Goal: Task Accomplishment & Management: Complete application form

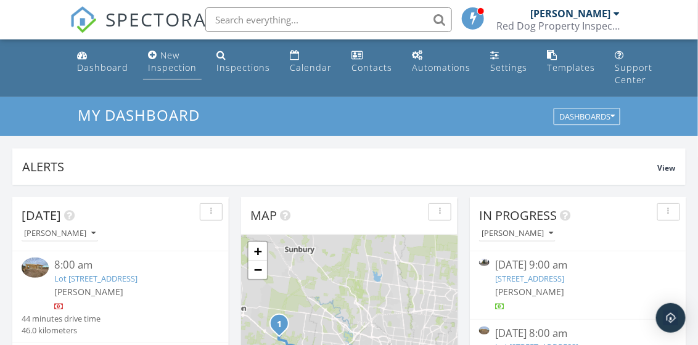
click at [168, 70] on div "New Inspection" at bounding box center [172, 61] width 49 height 24
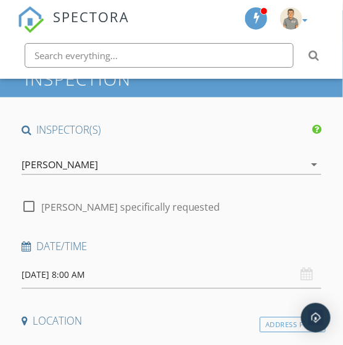
scroll to position [123, 0]
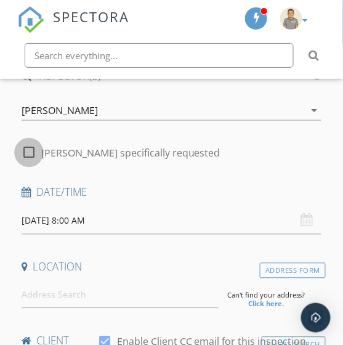
click at [27, 152] on div at bounding box center [28, 152] width 21 height 21
checkbox input "true"
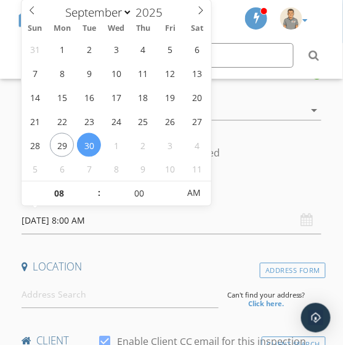
click at [118, 220] on input "30/09/2025 8:00 AM" at bounding box center [172, 221] width 300 height 27
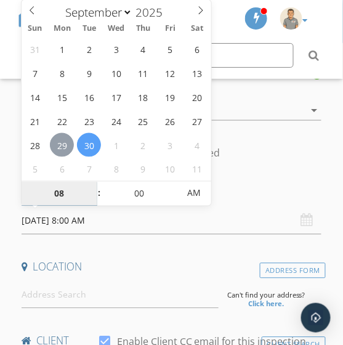
type input "29/09/2025 8:00 AM"
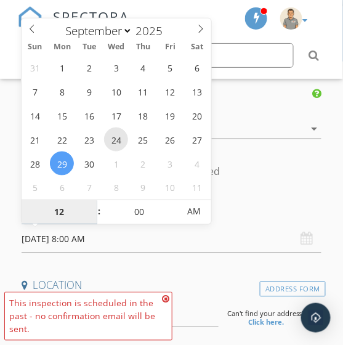
scroll to position [62, 0]
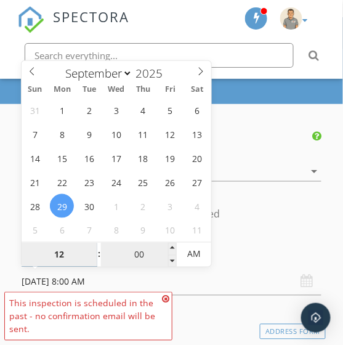
type input "12"
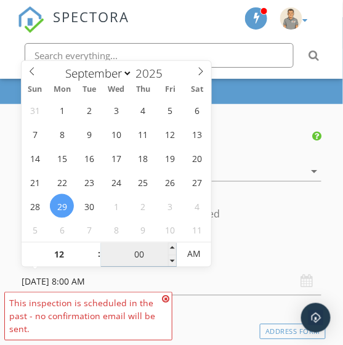
type input "29/09/2025 12:00 AM"
click at [137, 260] on input "00" at bounding box center [139, 255] width 76 height 25
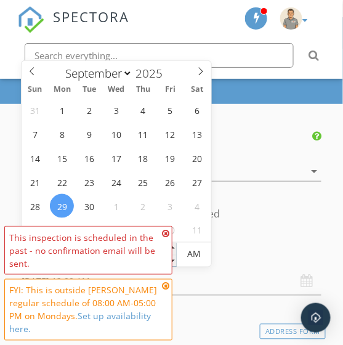
type input "15"
type input "29/09/2025 12:15 AM"
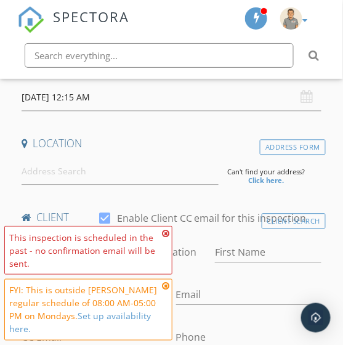
scroll to position [185, 0]
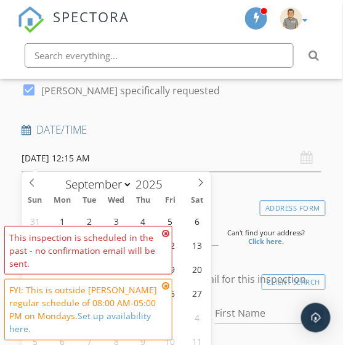
click at [78, 157] on input "29/09/2025 12:15 AM" at bounding box center [172, 159] width 300 height 27
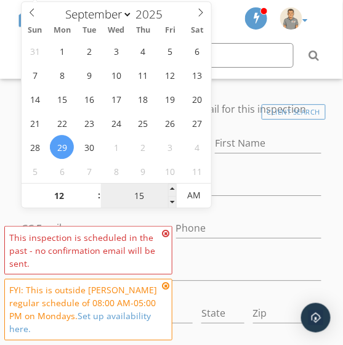
scroll to position [370, 0]
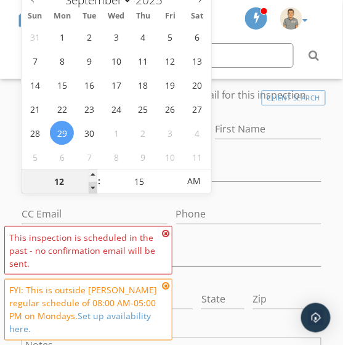
type input "11"
click at [91, 186] on span at bounding box center [93, 188] width 9 height 12
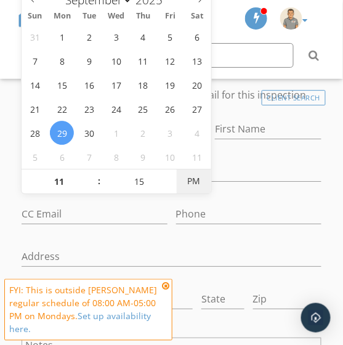
type input "[DATE] 11:15 AM"
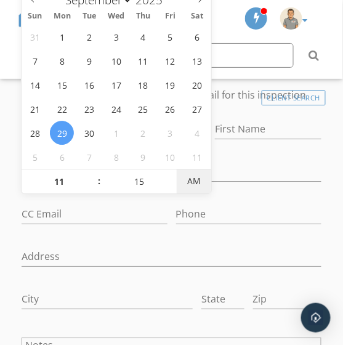
click at [203, 181] on span "AM" at bounding box center [194, 181] width 34 height 25
click at [274, 194] on div "Phone" at bounding box center [249, 215] width 155 height 43
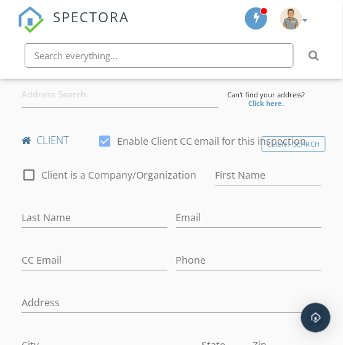
scroll to position [308, 0]
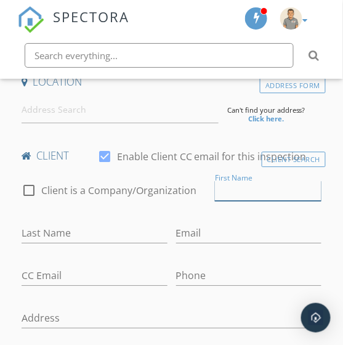
click at [219, 189] on input "First Name" at bounding box center [268, 191] width 107 height 20
type input "Nikhil"
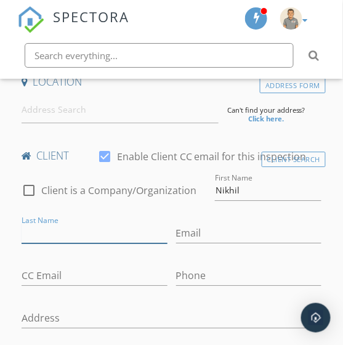
click at [41, 233] on input "Last Name" at bounding box center [95, 233] width 146 height 20
type input "Kulkarni"
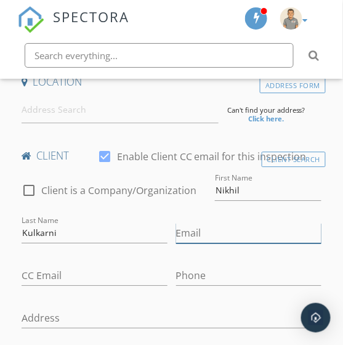
click at [205, 229] on input "Email" at bounding box center [249, 233] width 146 height 20
paste input "[EMAIL_ADDRESS][DOMAIN_NAME]"
type input "[EMAIL_ADDRESS][DOMAIN_NAME]"
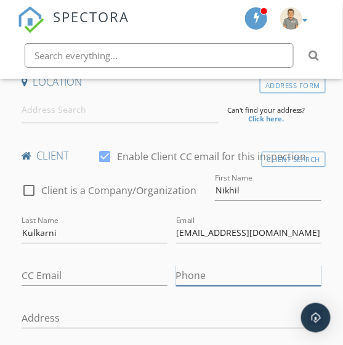
click at [205, 276] on input "Phone" at bounding box center [249, 276] width 146 height 20
paste input "0468388272"
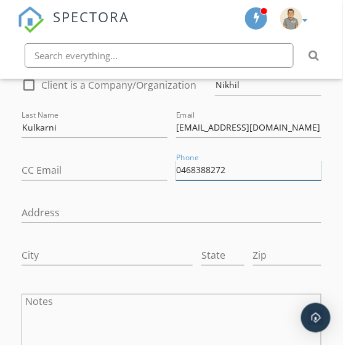
scroll to position [432, 0]
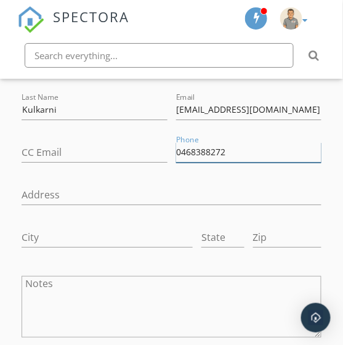
type input "0468388272"
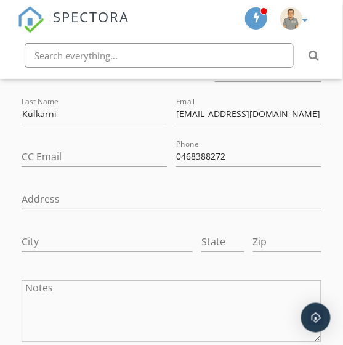
scroll to position [370, 0]
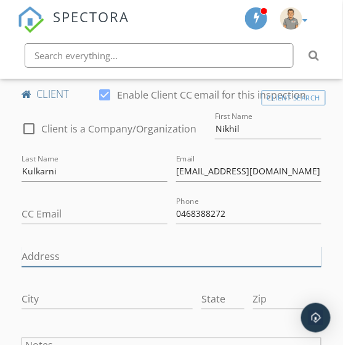
click at [51, 251] on input "Address" at bounding box center [172, 257] width 300 height 20
paste input "308/495 Rathdowne Street, Carlton North VIC, Australia"
drag, startPoint x: 269, startPoint y: 252, endPoint x: 137, endPoint y: 258, distance: 132.0
click at [136, 259] on input "308/495 Rathdowne Street, Carlton North VIC, Australia" at bounding box center [172, 257] width 300 height 20
type input "308/495 Rathdowne Street,"
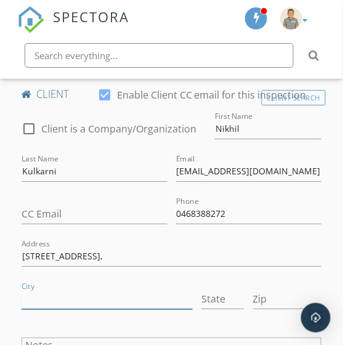
click at [33, 301] on input "City" at bounding box center [107, 299] width 171 height 20
paste input "Carlton North VIC, Australia"
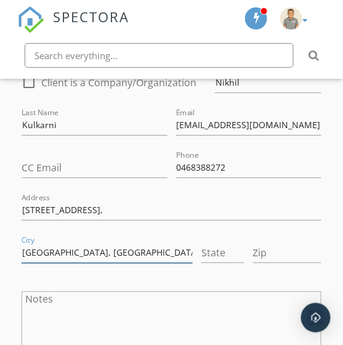
scroll to position [432, 0]
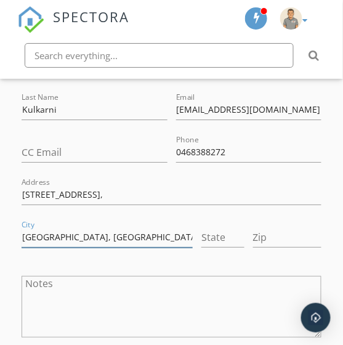
drag, startPoint x: 93, startPoint y: 235, endPoint x: 81, endPoint y: 233, distance: 12.6
click at [81, 233] on input "Carlton North VIC, Australia" at bounding box center [107, 237] width 171 height 20
type input "Carlton North , Australia"
click at [219, 228] on input "State" at bounding box center [223, 237] width 43 height 20
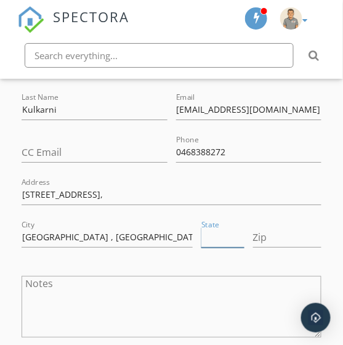
paste input "VIC"
type input "VIC"
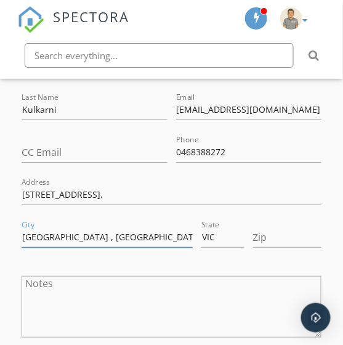
click at [134, 237] on input "Carlton North , Australia" at bounding box center [107, 237] width 171 height 20
type input "Carlton North"
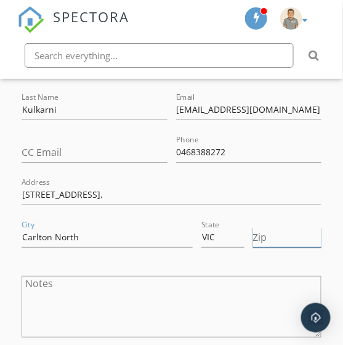
drag, startPoint x: 290, startPoint y: 234, endPoint x: 282, endPoint y: 248, distance: 16.8
click at [288, 229] on input "Zip" at bounding box center [287, 237] width 68 height 20
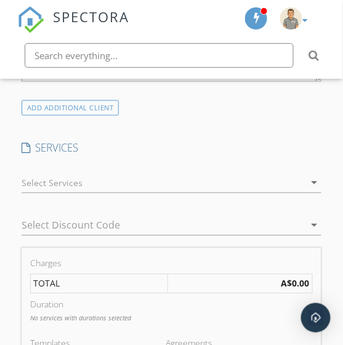
scroll to position [801, 0]
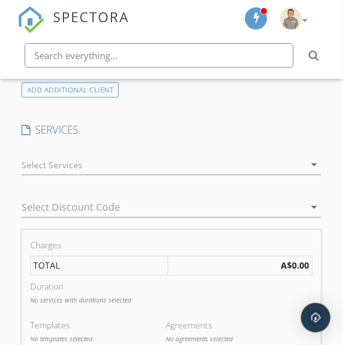
type input "3054"
click at [46, 161] on div at bounding box center [163, 165] width 283 height 20
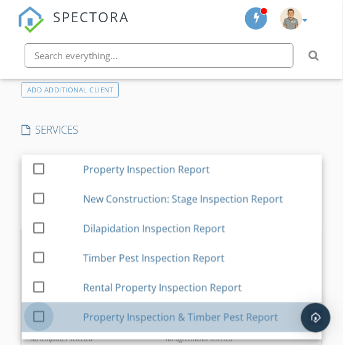
click at [38, 317] on div at bounding box center [38, 317] width 21 height 21
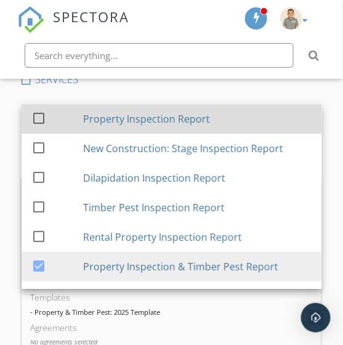
scroll to position [863, 0]
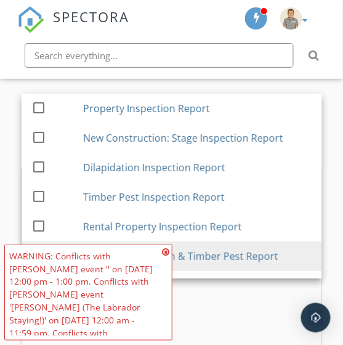
click at [229, 298] on div "- Property & Timber Pest: 2025 Template" at bounding box center [171, 302] width 283 height 9
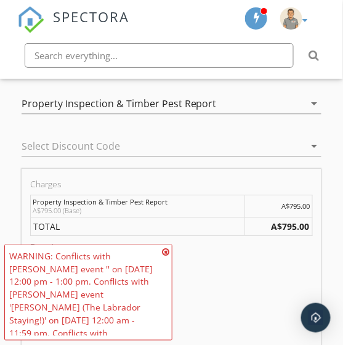
click at [165, 252] on icon at bounding box center [166, 252] width 7 height 9
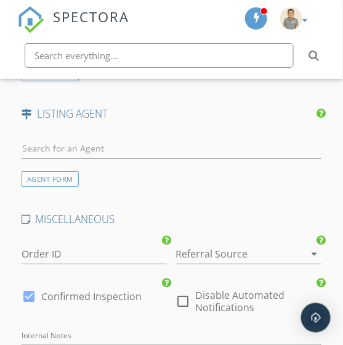
scroll to position [1541, 0]
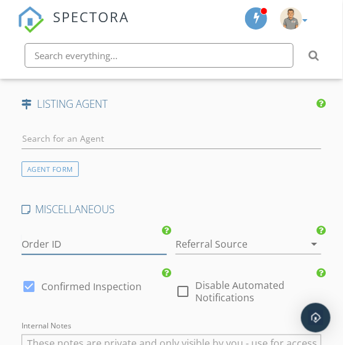
click at [42, 242] on input "Order ID" at bounding box center [95, 244] width 146 height 20
type input "#4614"
click at [311, 242] on icon "arrow_drop_down" at bounding box center [314, 244] width 15 height 15
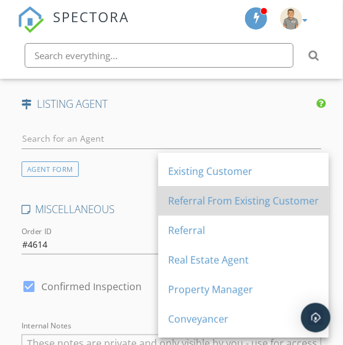
scroll to position [0, 0]
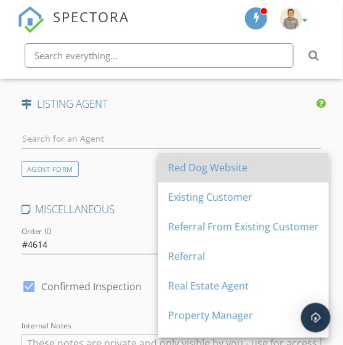
click at [214, 163] on div "Red Dog Website" at bounding box center [243, 167] width 151 height 15
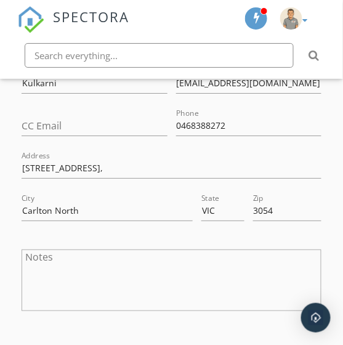
scroll to position [432, 0]
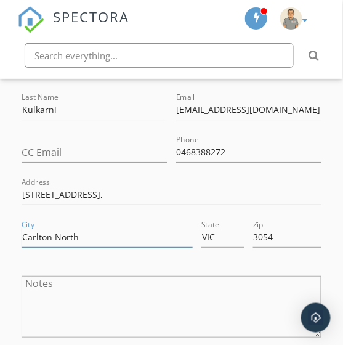
click at [154, 227] on input "Carlton North" at bounding box center [107, 237] width 171 height 20
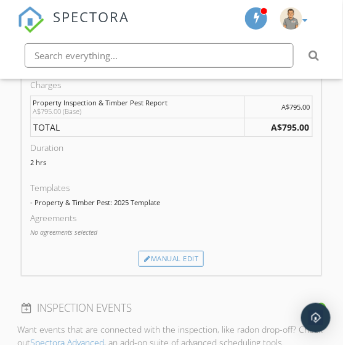
scroll to position [986, 0]
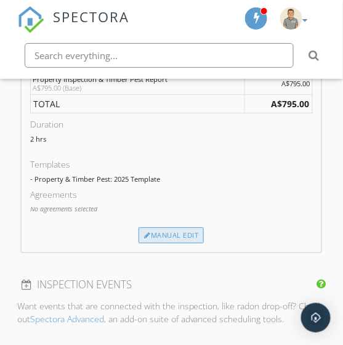
click at [178, 233] on div "Manual Edit" at bounding box center [171, 235] width 65 height 16
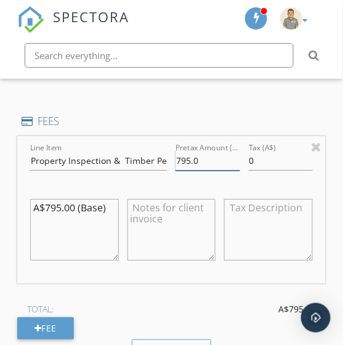
click at [183, 157] on input "795.0" at bounding box center [208, 160] width 64 height 20
type input "495.0"
drag, startPoint x: 86, startPoint y: 219, endPoint x: 103, endPoint y: 218, distance: 17.3
click at [91, 219] on textarea "A$795.00 (Base)" at bounding box center [74, 230] width 89 height 62
drag, startPoint x: 105, startPoint y: 207, endPoint x: 30, endPoint y: 196, distance: 76.0
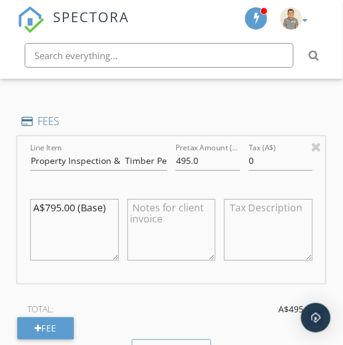
click at [30, 199] on textarea "A$795.00 (Base)" at bounding box center [74, 230] width 89 height 62
click at [144, 315] on div "TOTAL: A$495.00 Fee" at bounding box center [171, 320] width 309 height 39
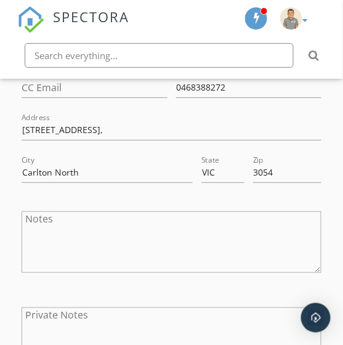
scroll to position [373, 0]
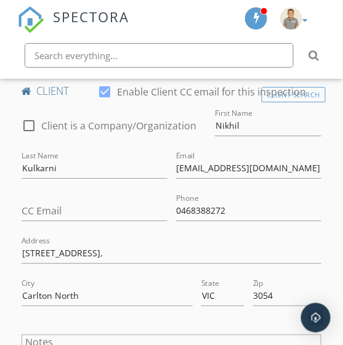
drag, startPoint x: 223, startPoint y: 269, endPoint x: 213, endPoint y: 267, distance: 10.2
click at [213, 269] on div at bounding box center [172, 272] width 300 height 7
drag, startPoint x: 188, startPoint y: 256, endPoint x: 6, endPoint y: 246, distance: 182.8
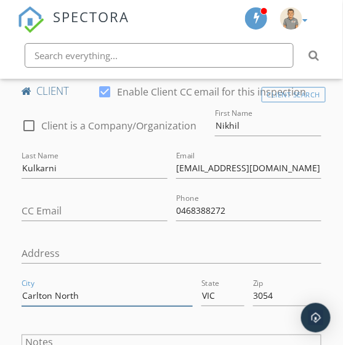
drag, startPoint x: 93, startPoint y: 289, endPoint x: 44, endPoint y: 292, distance: 49.4
click at [18, 292] on div "City Carlton North" at bounding box center [107, 297] width 180 height 43
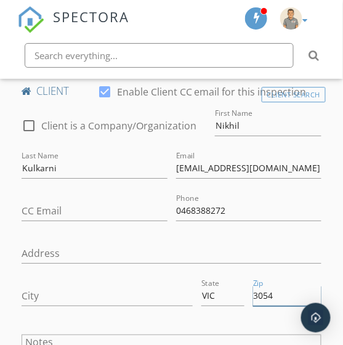
drag, startPoint x: 255, startPoint y: 290, endPoint x: 214, endPoint y: 293, distance: 40.8
click at [214, 293] on div "City State VIC Zip 3054" at bounding box center [171, 297] width 309 height 43
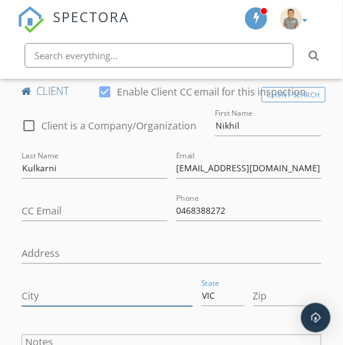
click at [192, 292] on div "City State VIC Zip" at bounding box center [171, 297] width 309 height 43
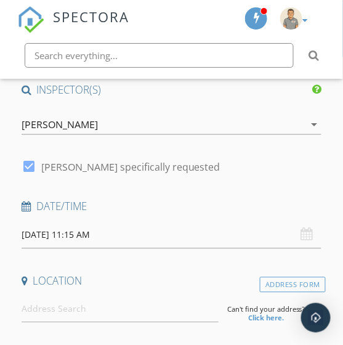
scroll to position [126, 0]
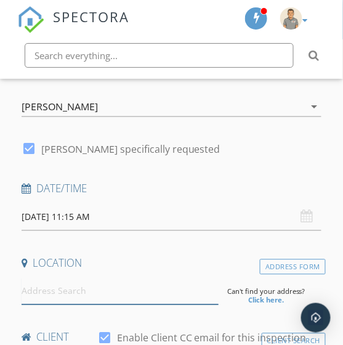
click at [28, 287] on input at bounding box center [120, 292] width 197 height 27
paste input "308/495 Rathdowne Street, Carlton North VIC, Australi"
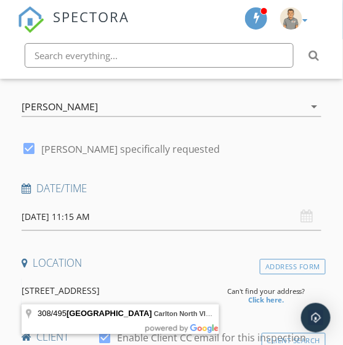
scroll to position [0, 17]
type input "308/495 Rathdowne Street, Carlton North VIC, Australia"
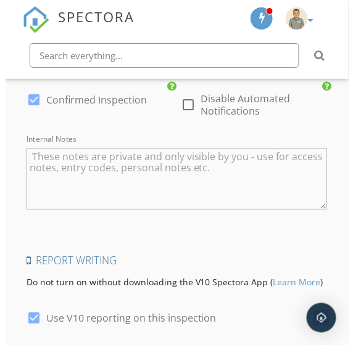
scroll to position [2155, 0]
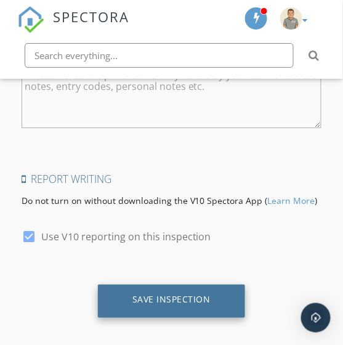
click at [153, 301] on div "Save Inspection" at bounding box center [171, 301] width 147 height 33
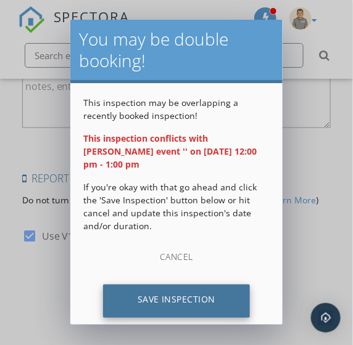
click at [158, 300] on div "Save Inspection" at bounding box center [176, 301] width 147 height 33
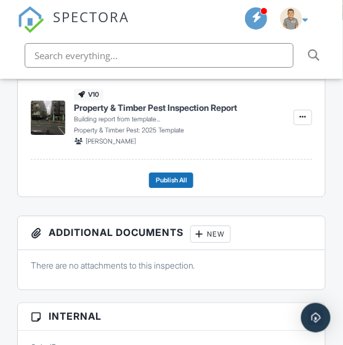
scroll to position [308, 0]
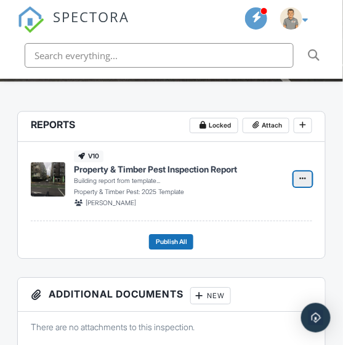
click at [302, 182] on span at bounding box center [303, 179] width 12 height 12
click at [255, 157] on div "v10 Property & Timber Pest Inspection Report Building report from template... P…" at bounding box center [177, 179] width 207 height 58
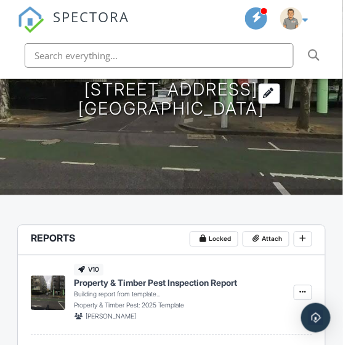
scroll to position [246, 0]
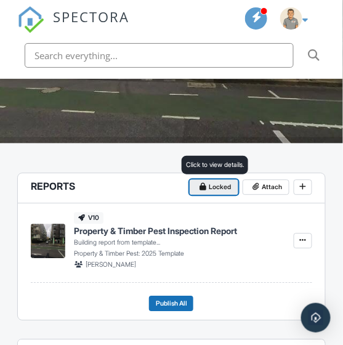
click at [215, 192] on button "Locked" at bounding box center [214, 187] width 49 height 15
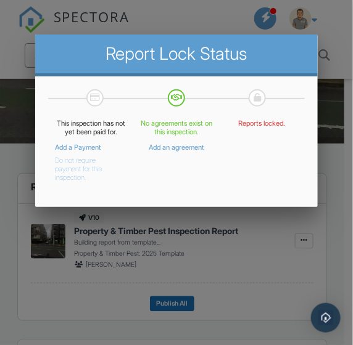
click at [278, 220] on div at bounding box center [176, 154] width 353 height 432
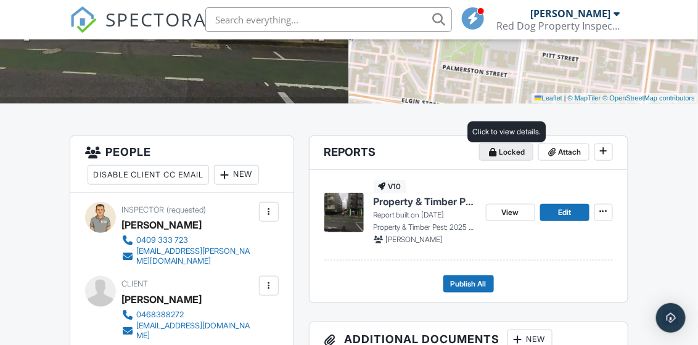
scroll to position [308, 0]
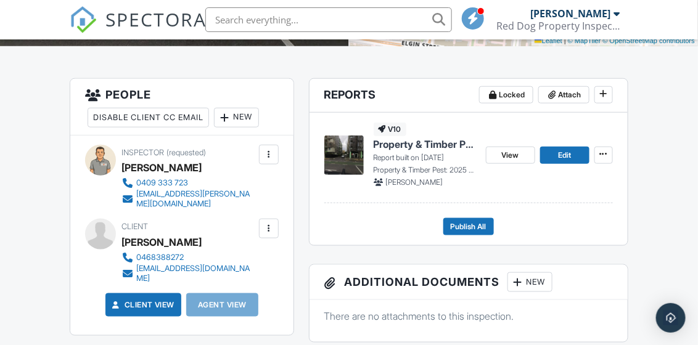
click at [343, 165] on div "View Edit" at bounding box center [549, 155] width 127 height 65
click at [343, 155] on span "Edit" at bounding box center [564, 155] width 13 height 12
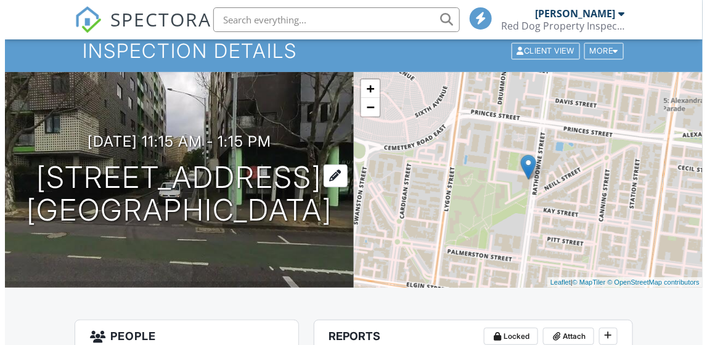
scroll to position [62, 0]
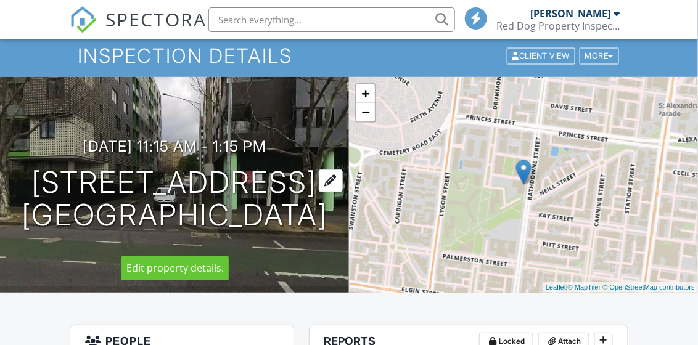
click at [109, 166] on h1 "[STREET_ADDRESS] [GEOGRAPHIC_DATA], VIC 3054" at bounding box center [175, 198] width 306 height 65
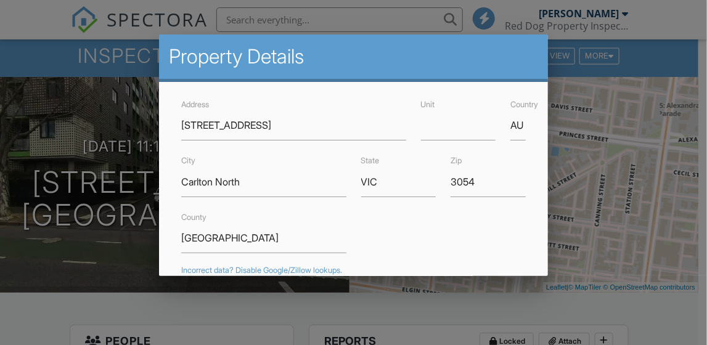
click at [181, 125] on div "Address [STREET_ADDRESS]" at bounding box center [294, 119] width 240 height 44
click at [183, 125] on input "[STREET_ADDRESS]" at bounding box center [293, 125] width 225 height 30
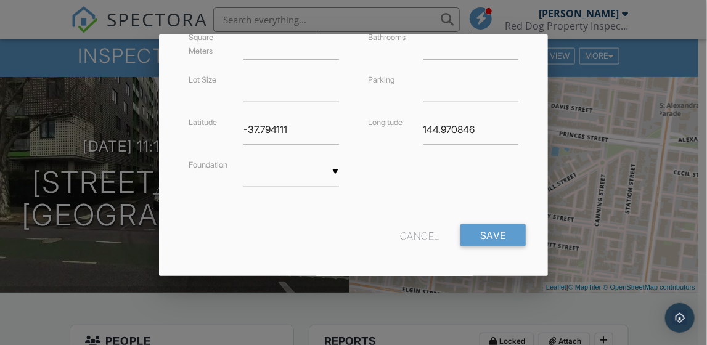
scroll to position [371, 0]
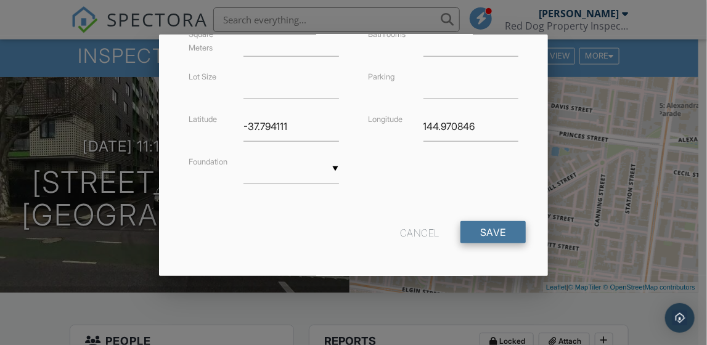
type input "Apt [STREET_ADDRESS]"
click at [485, 233] on input "Save" at bounding box center [492, 232] width 65 height 22
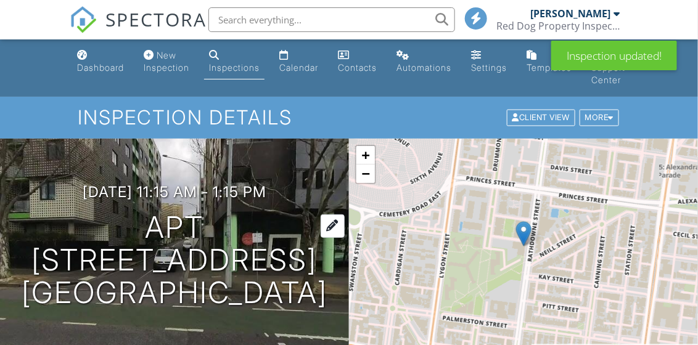
click at [118, 230] on h1 "Apt [STREET_ADDRESS] [GEOGRAPHIC_DATA], VIC 3054" at bounding box center [174, 259] width 309 height 97
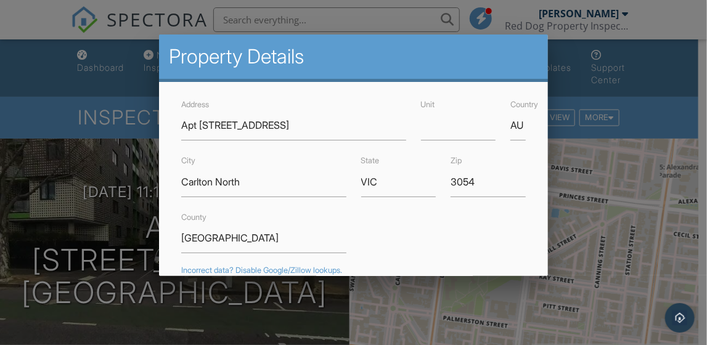
click at [613, 179] on div at bounding box center [353, 154] width 707 height 432
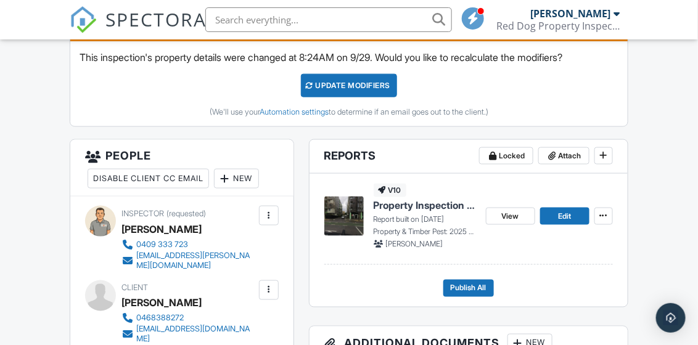
scroll to position [432, 0]
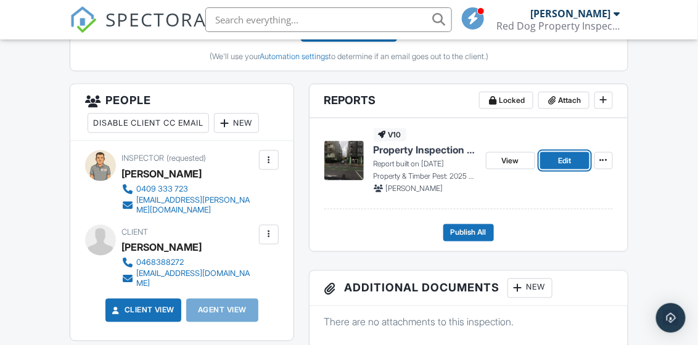
click at [562, 163] on span "Edit" at bounding box center [564, 161] width 13 height 12
